Goal: Complete application form

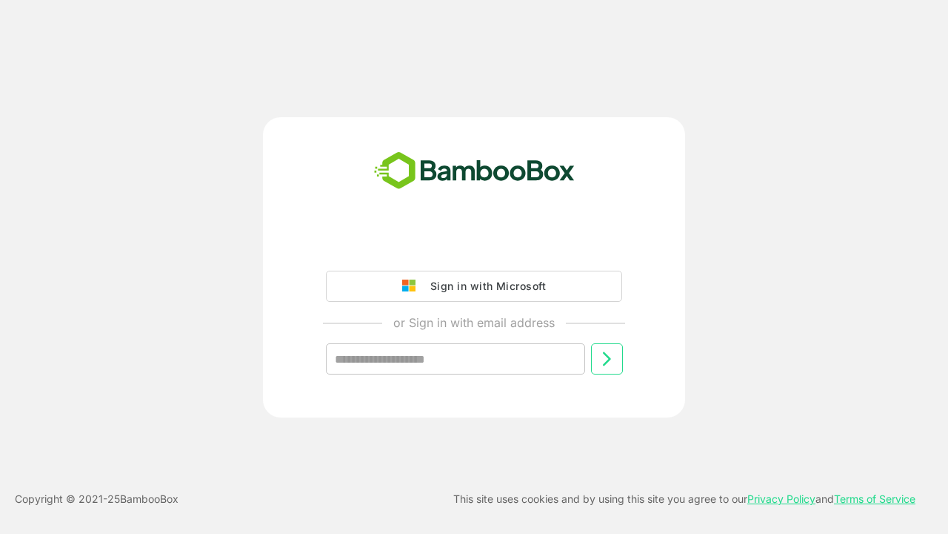
type input "**********"
click at [607, 359] on icon at bounding box center [607, 359] width 18 height 18
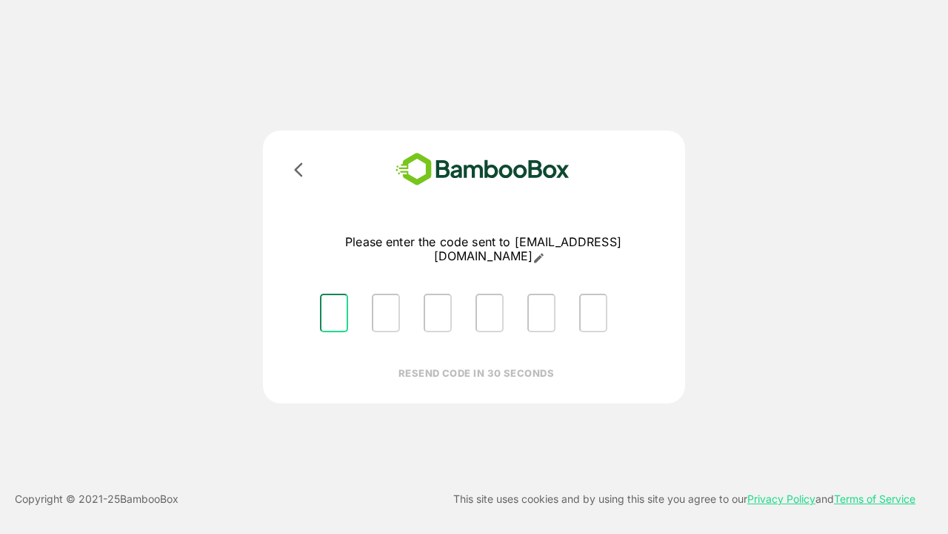
type input "*"
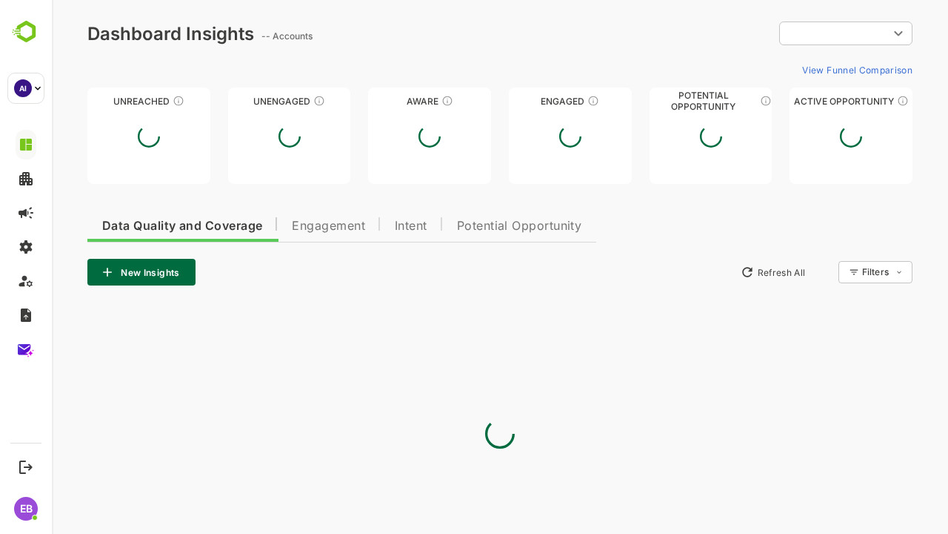
type input "**********"
